Goal: Task Accomplishment & Management: Complete application form

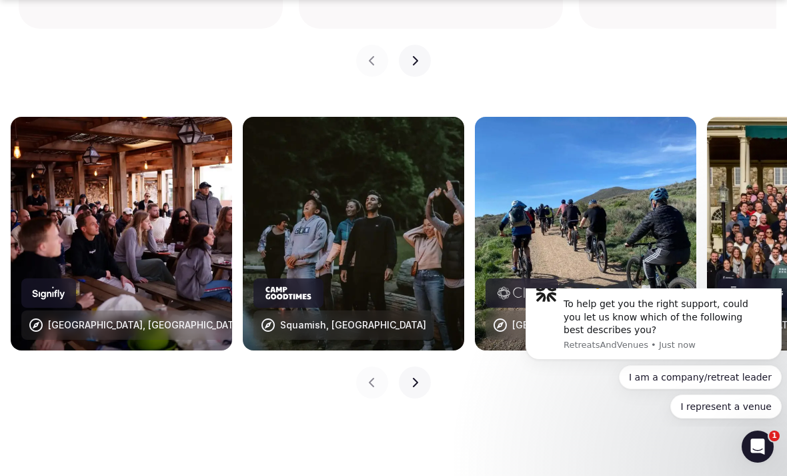
click at [346, 236] on img at bounding box center [353, 233] width 221 height 233
click at [309, 310] on div "Squamish, [GEOGRAPHIC_DATA]" at bounding box center [343, 324] width 181 height 29
click at [303, 318] on div "Squamish, [GEOGRAPHIC_DATA]" at bounding box center [353, 324] width 146 height 13
click at [273, 286] on icon at bounding box center [288, 292] width 49 height 13
click at [287, 278] on div at bounding box center [288, 292] width 70 height 29
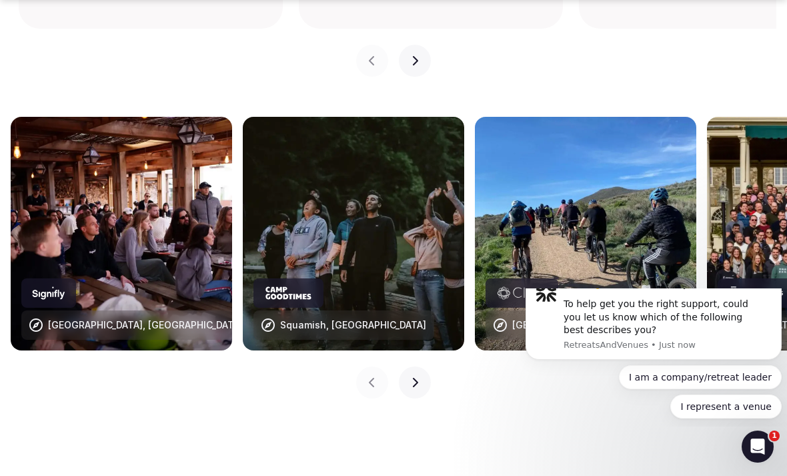
scroll to position [1374, 0]
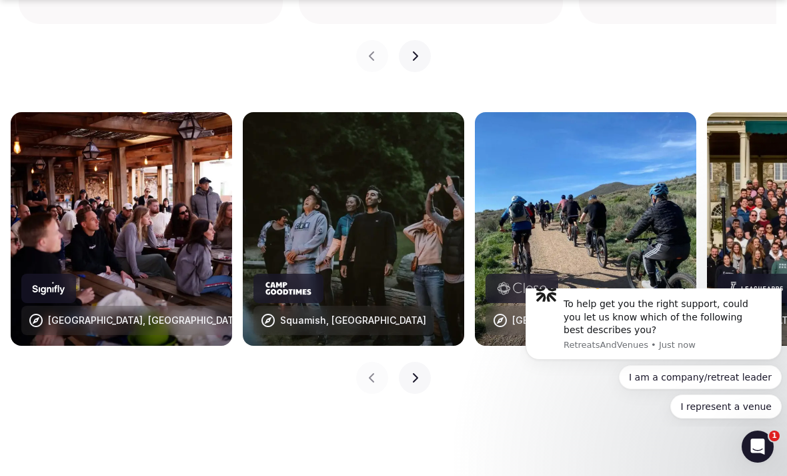
click at [416, 362] on button "Next slide" at bounding box center [415, 378] width 32 height 32
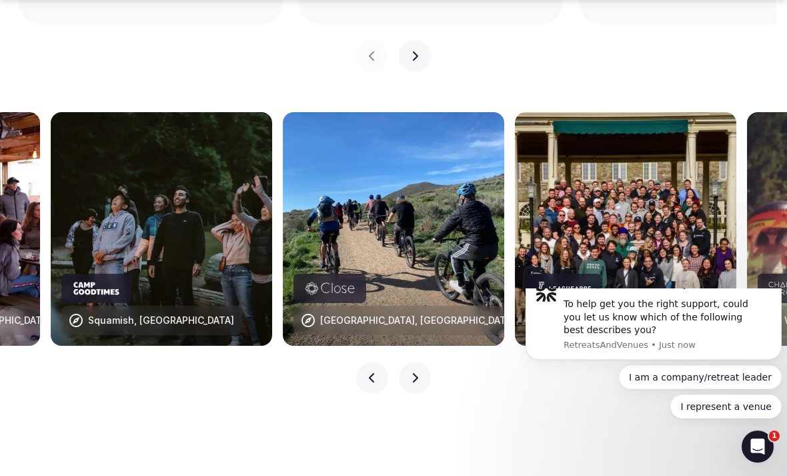
click at [408, 362] on button "Next slide" at bounding box center [415, 378] width 32 height 32
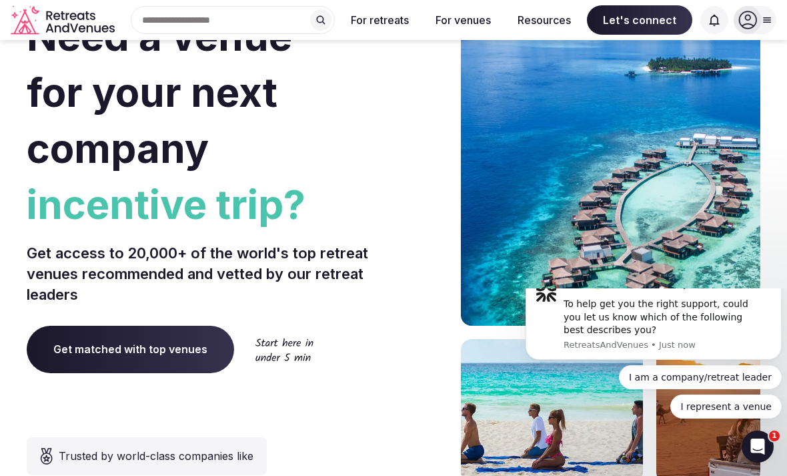
scroll to position [0, 0]
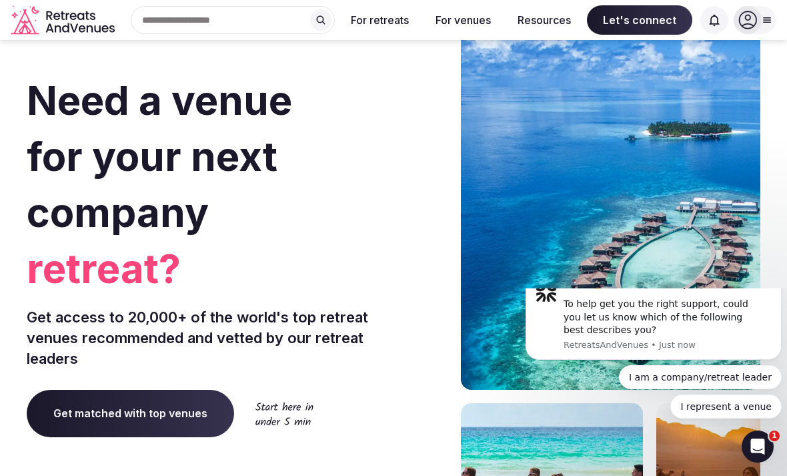
click at [466, 23] on button "For venues" at bounding box center [463, 19] width 77 height 29
click at [198, 415] on span "Get matched with top venues" at bounding box center [130, 413] width 207 height 47
